Goal: Navigation & Orientation: Find specific page/section

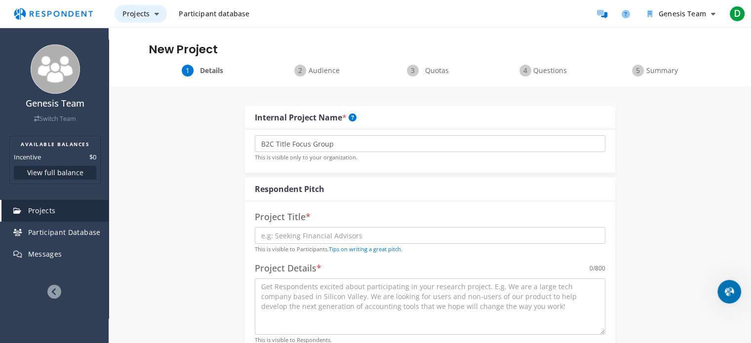
click at [155, 17] on icon "Main navigation" at bounding box center [157, 13] width 4 height 7
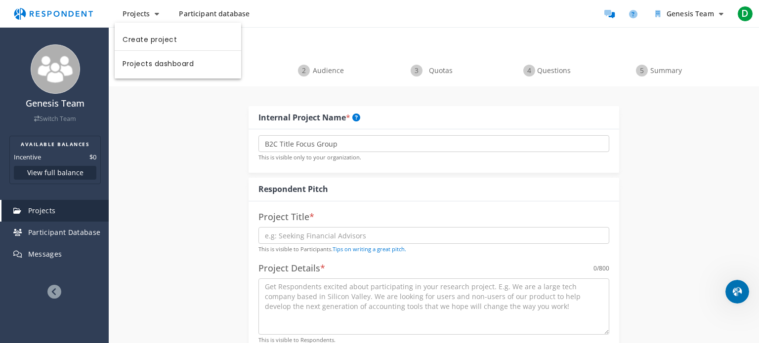
click at [179, 107] on md-backdrop at bounding box center [379, 171] width 759 height 343
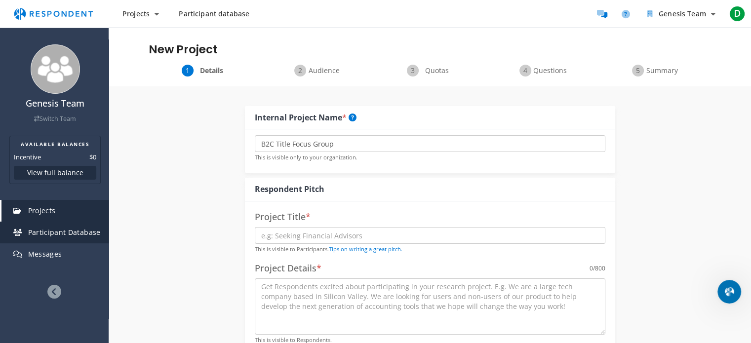
click at [65, 237] on link "Participant Database" at bounding box center [54, 233] width 107 height 22
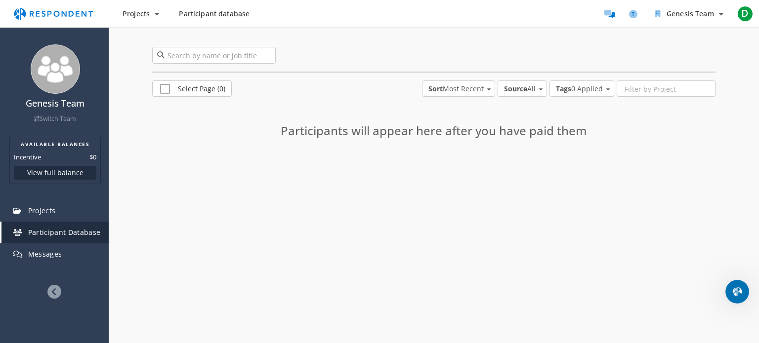
click at [336, 173] on div "0 participants Select Page (0) Sort Most Recent Alphabetical Most Recent Least …" at bounding box center [434, 110] width 650 height 167
click at [162, 88] on span "Select Page (0)" at bounding box center [192, 90] width 65 height 12
checkbox input "true"
click at [228, 17] on span "Participant database" at bounding box center [214, 13] width 71 height 9
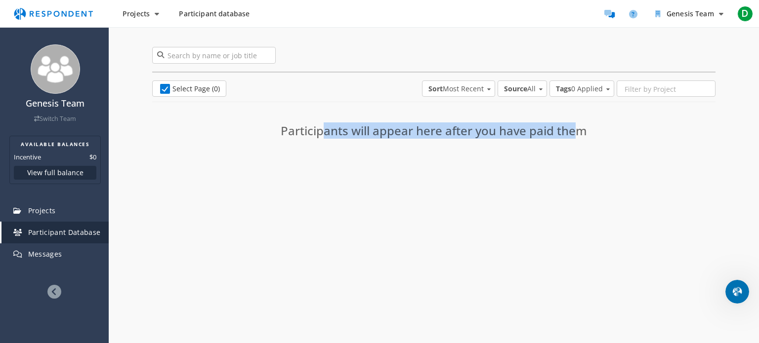
drag, startPoint x: 317, startPoint y: 130, endPoint x: 569, endPoint y: 144, distance: 252.8
click at [569, 144] on div "Participants will appear here after you have paid them" at bounding box center [433, 128] width 361 height 42
click at [563, 147] on div "Participants will appear here after you have paid them" at bounding box center [433, 128] width 361 height 42
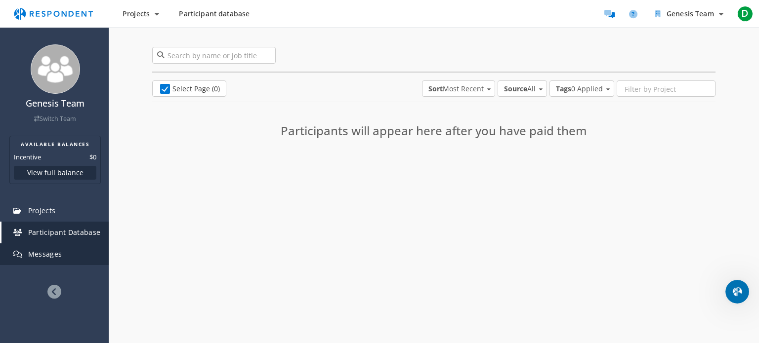
click at [32, 252] on span "Messages" at bounding box center [45, 253] width 34 height 9
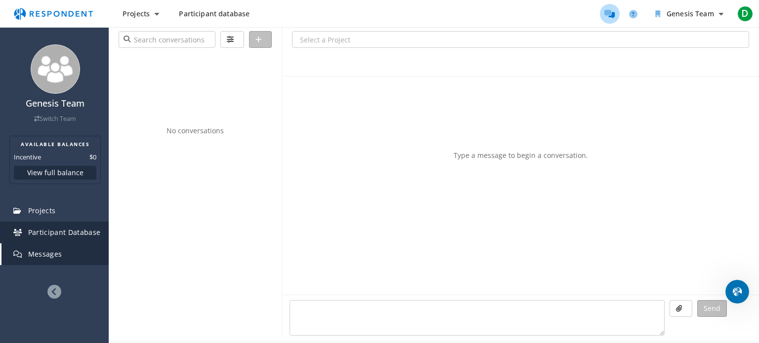
click at [47, 233] on span "Participant Database" at bounding box center [64, 232] width 73 height 9
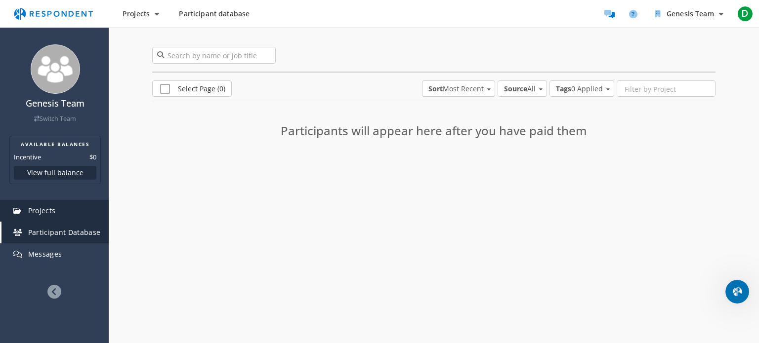
click at [49, 214] on span "Projects" at bounding box center [42, 210] width 28 height 9
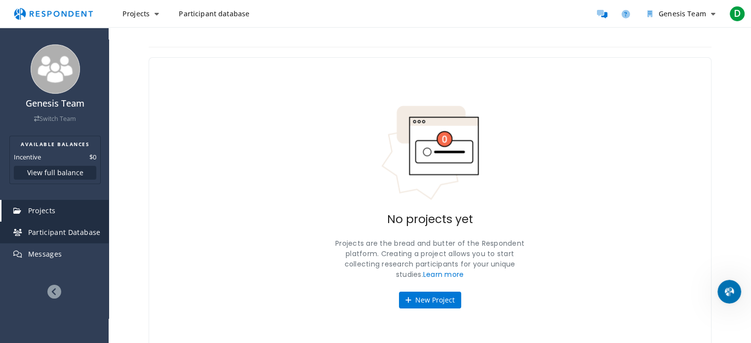
click at [78, 229] on span "Participant Database" at bounding box center [64, 232] width 73 height 9
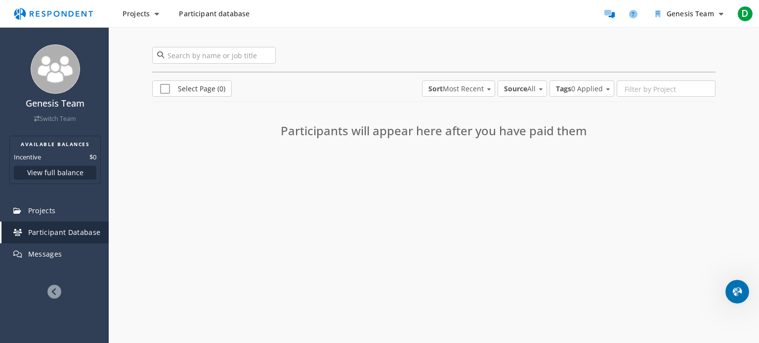
drag, startPoint x: 397, startPoint y: 134, endPoint x: 601, endPoint y: 135, distance: 204.0
click at [601, 135] on h3 "Participants will appear here after you have paid them" at bounding box center [434, 130] width 346 height 13
click at [576, 149] on div "Participants will appear here after you have paid them" at bounding box center [433, 128] width 361 height 42
click at [553, 130] on h3 "Participants will appear here after you have paid them" at bounding box center [434, 130] width 346 height 13
